Goal: Transaction & Acquisition: Purchase product/service

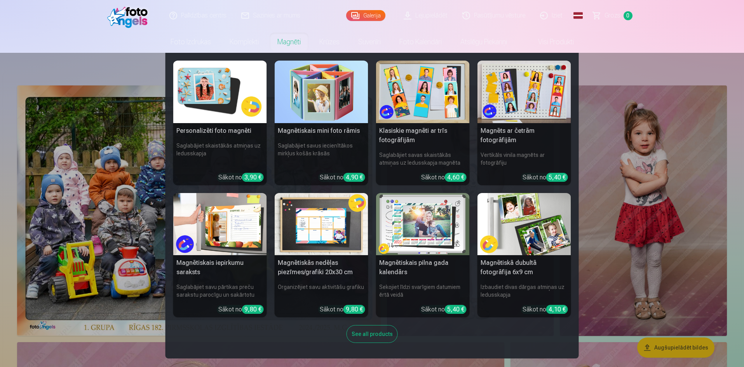
click at [310, 234] on img at bounding box center [322, 224] width 94 height 63
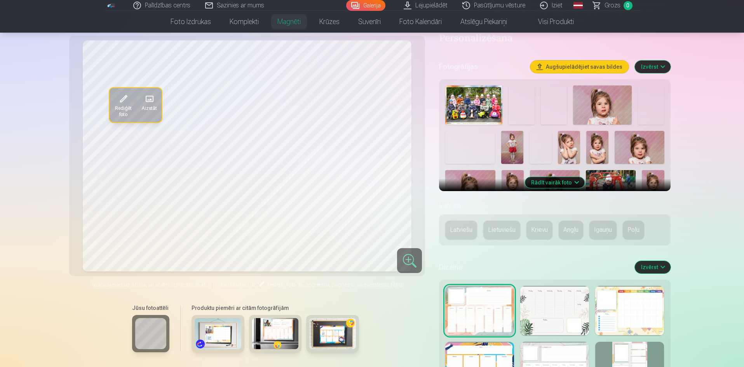
scroll to position [233, 0]
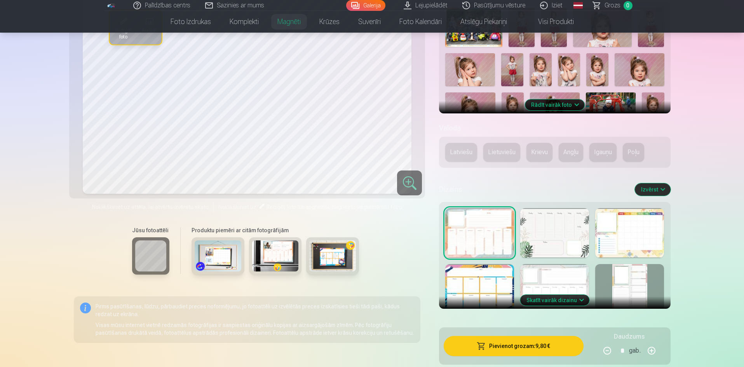
click at [215, 258] on img at bounding box center [218, 256] width 47 height 31
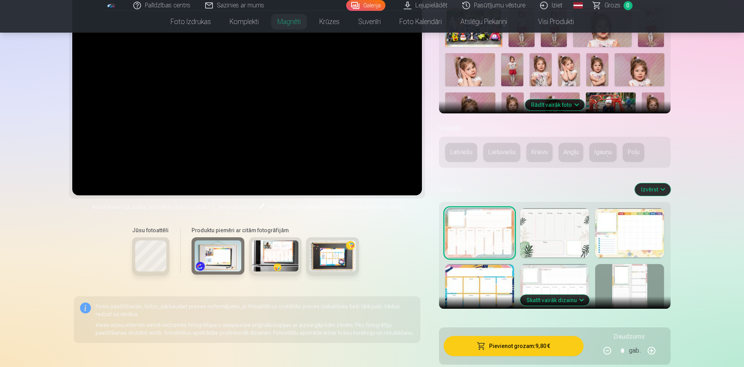
scroll to position [155, 0]
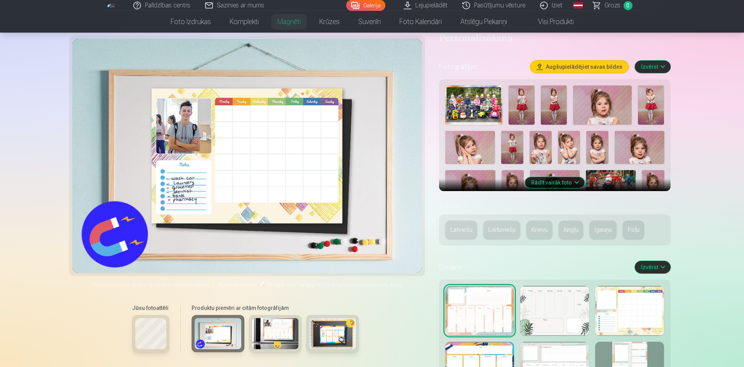
click at [272, 327] on img at bounding box center [275, 333] width 47 height 31
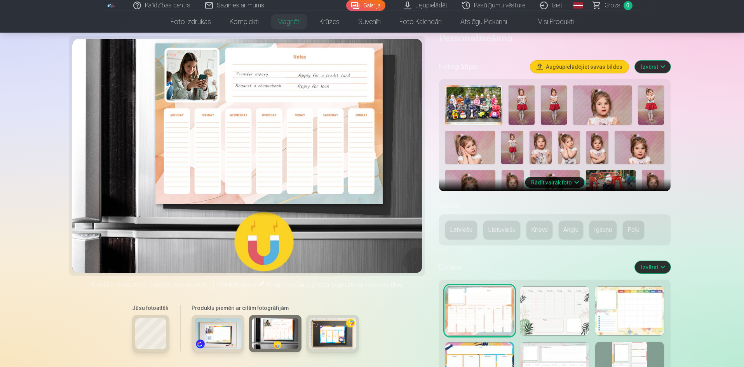
click at [344, 331] on img at bounding box center [332, 333] width 47 height 31
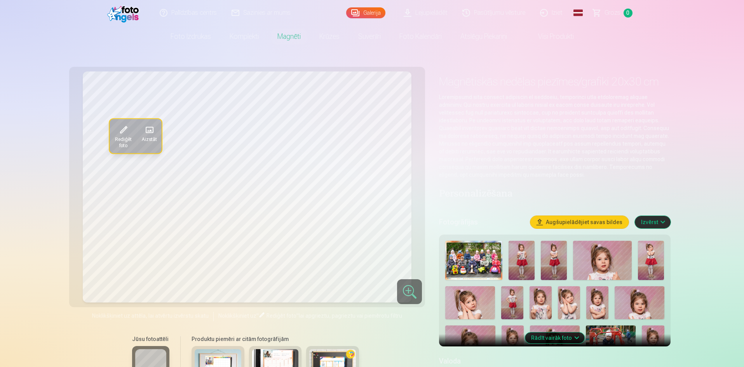
scroll to position [117, 0]
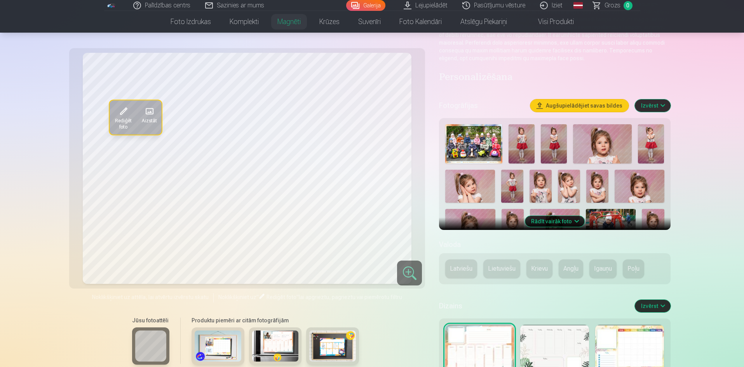
click at [562, 224] on button "Rādīt vairāk foto" at bounding box center [554, 221] width 59 height 11
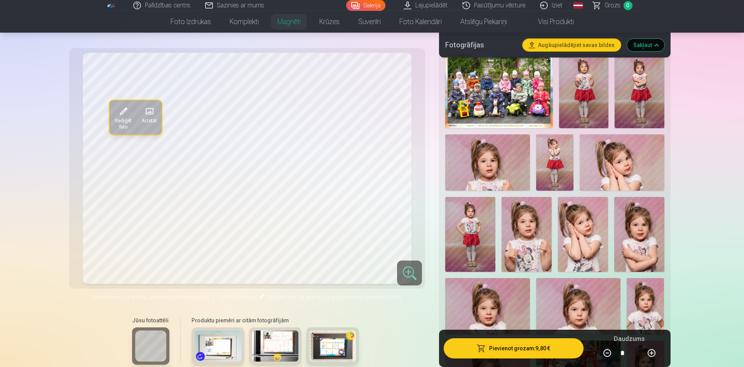
scroll to position [194, 0]
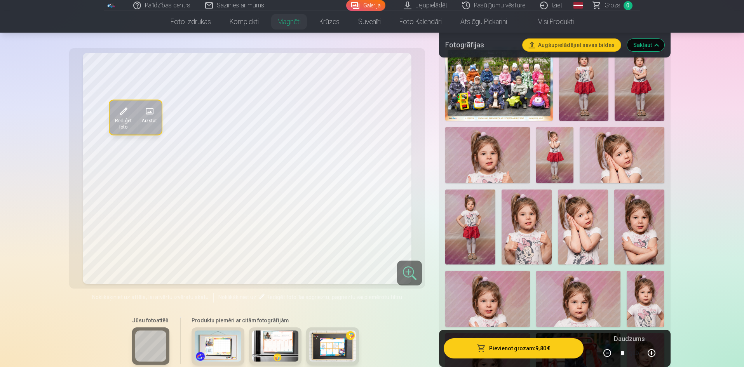
click at [520, 99] on img at bounding box center [499, 84] width 108 height 74
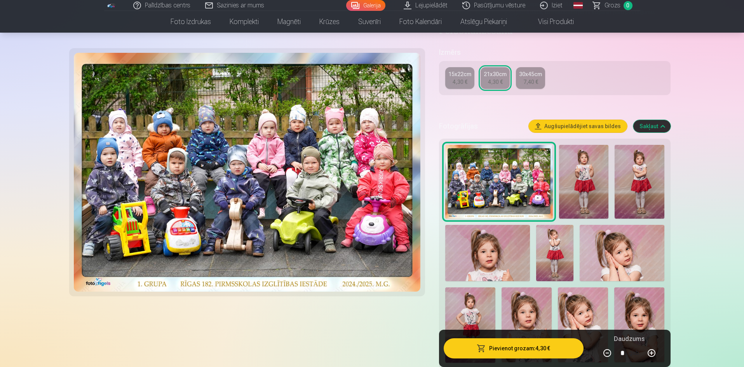
scroll to position [155, 0]
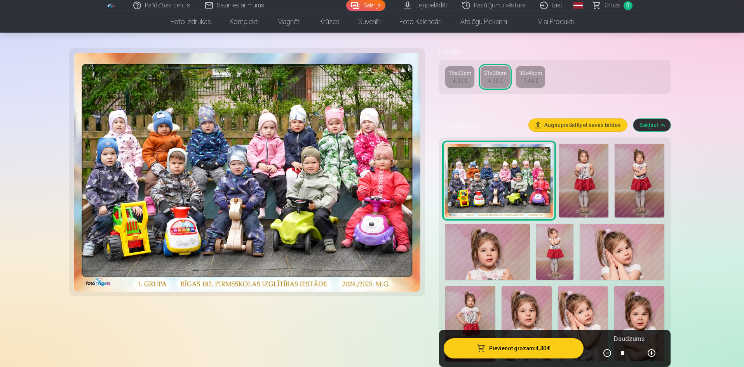
click at [606, 61] on div "15x22cm 4,30 € 21x30cm 4,30 € 30x45cm 7,40 €" at bounding box center [554, 77] width 231 height 34
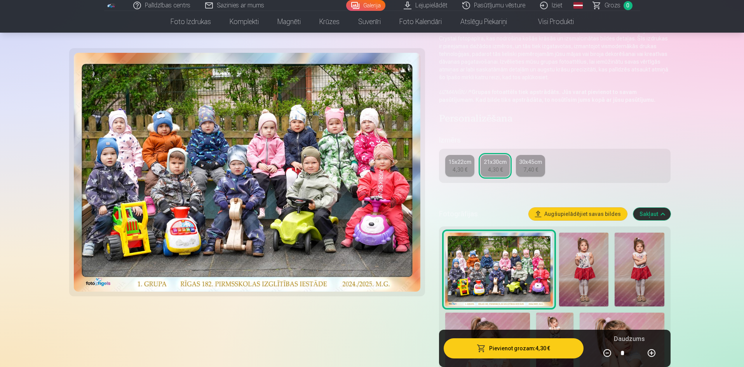
scroll to position [0, 0]
